Goal: Navigation & Orientation: Find specific page/section

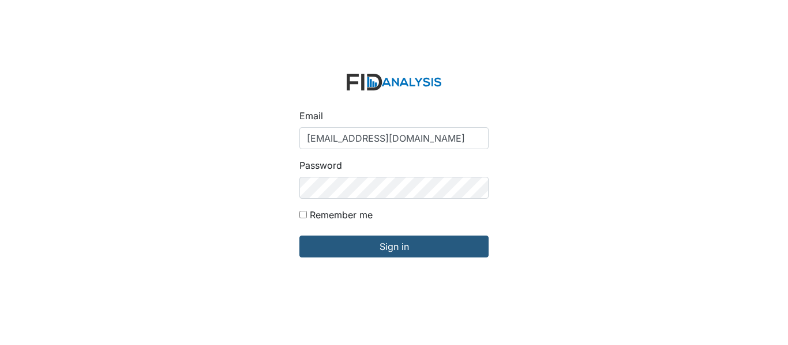
type input "[EMAIL_ADDRESS][DOMAIN_NAME]"
click at [299, 236] on input "Sign in" at bounding box center [393, 247] width 189 height 22
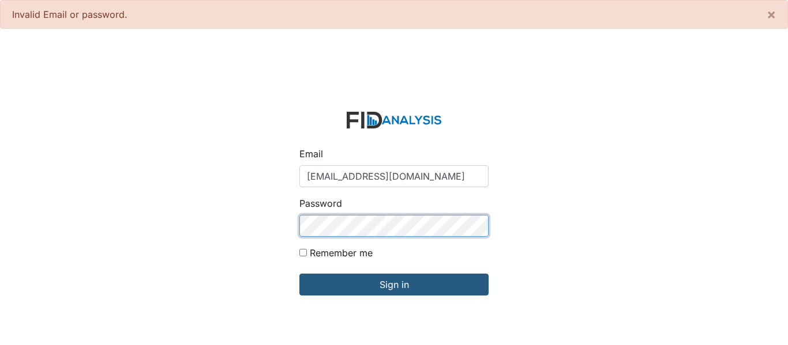
click at [299, 274] on input "Sign in" at bounding box center [393, 285] width 189 height 22
click at [358, 172] on input "[EMAIL_ADDRESS][DOMAIN_NAME]" at bounding box center [393, 177] width 189 height 22
type input "[EMAIL_ADDRESS][DOMAIN_NAME]"
click at [299, 274] on input "Sign in" at bounding box center [393, 285] width 189 height 22
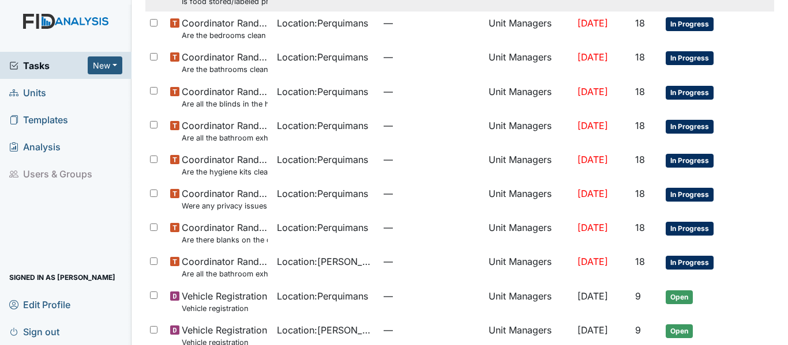
scroll to position [346, 0]
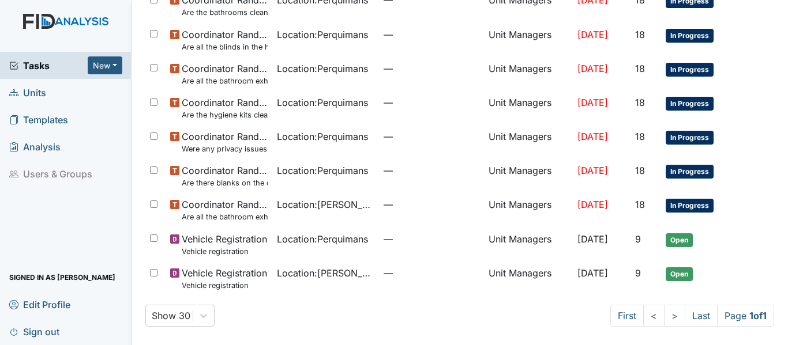
click at [33, 96] on span "Units" at bounding box center [27, 93] width 37 height 18
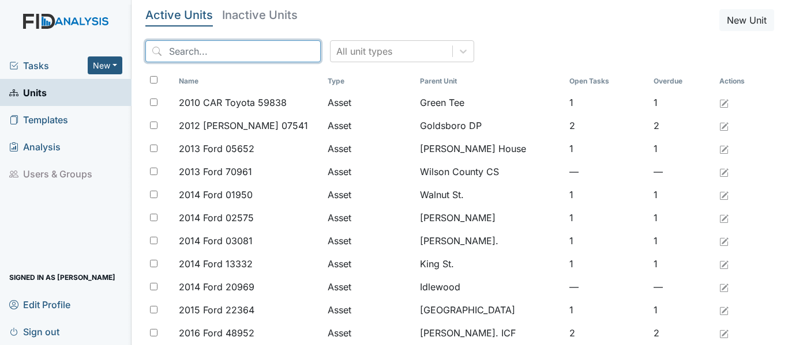
click at [235, 59] on input "search" at bounding box center [232, 51] width 175 height 22
